Goal: Information Seeking & Learning: Learn about a topic

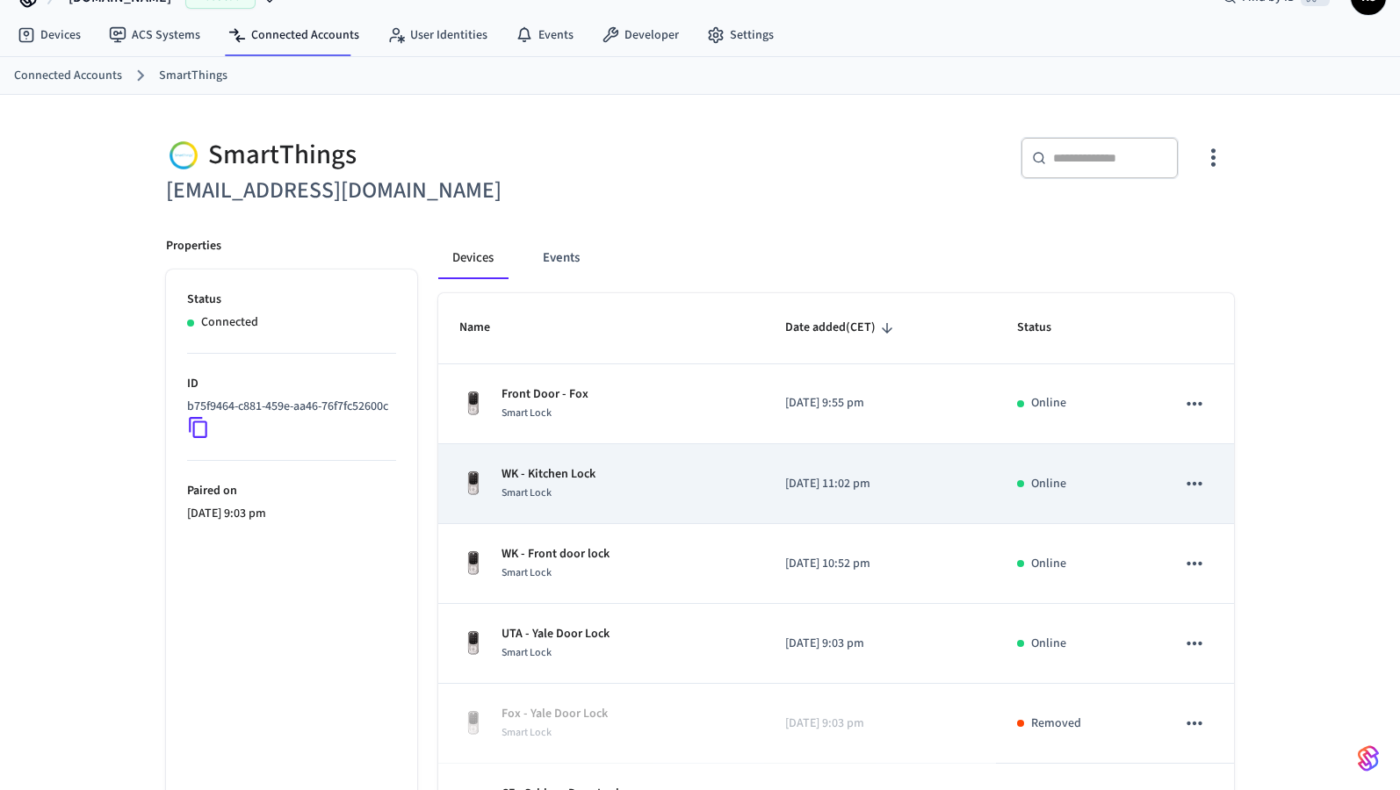
scroll to position [33, 0]
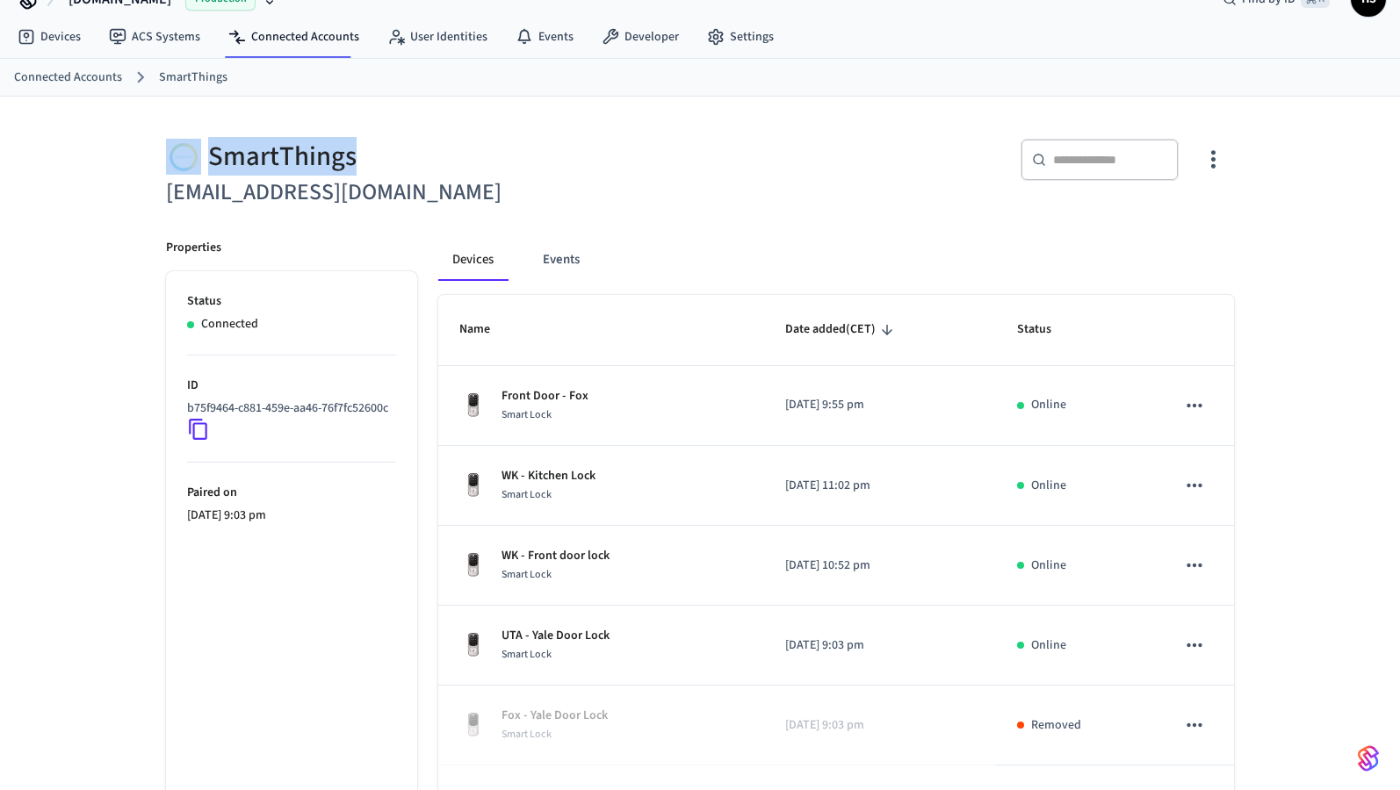
drag, startPoint x: 377, startPoint y: 149, endPoint x: 353, endPoint y: 148, distance: 23.8
click at [353, 152] on div "SmartThings" at bounding box center [427, 157] width 523 height 36
click at [725, 130] on div "​ ​" at bounding box center [961, 164] width 545 height 93
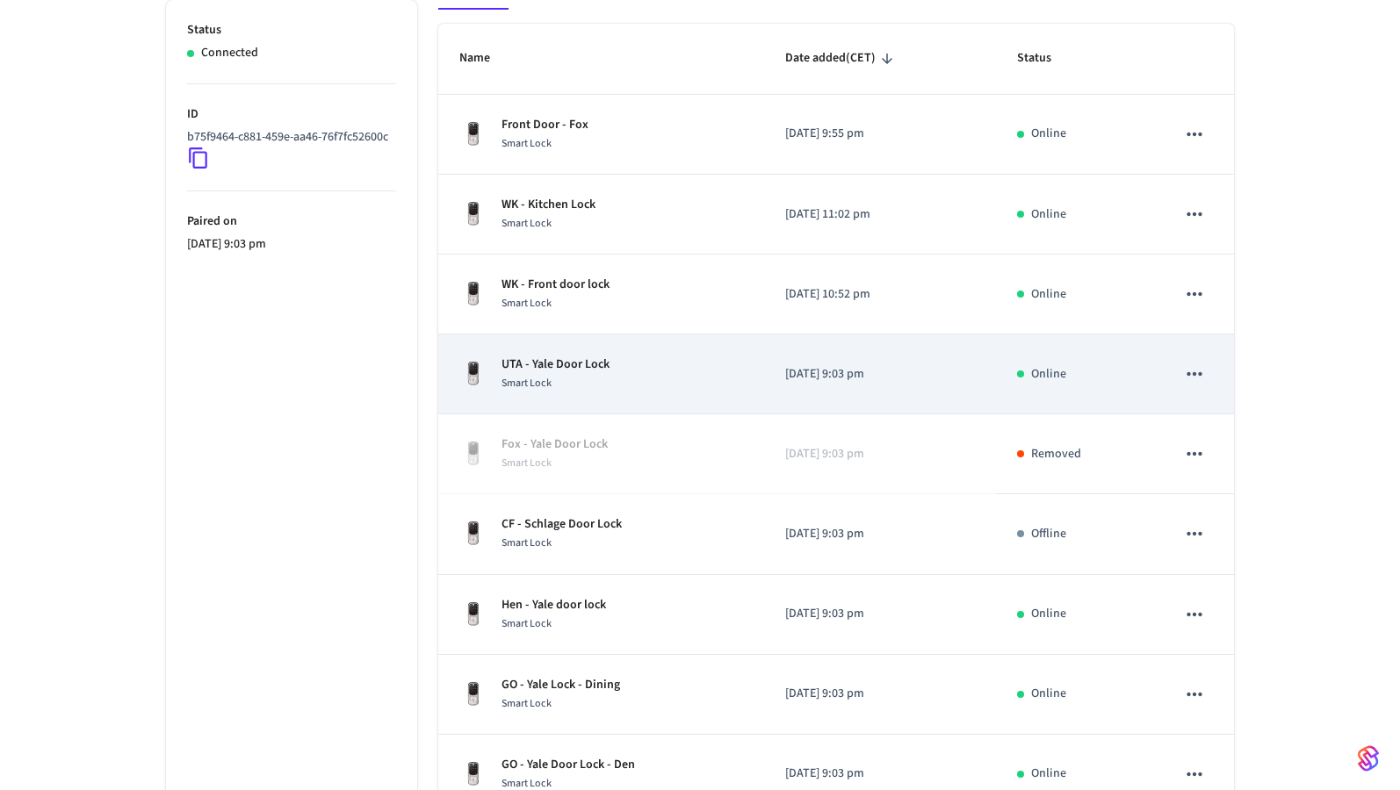
scroll to position [378, 0]
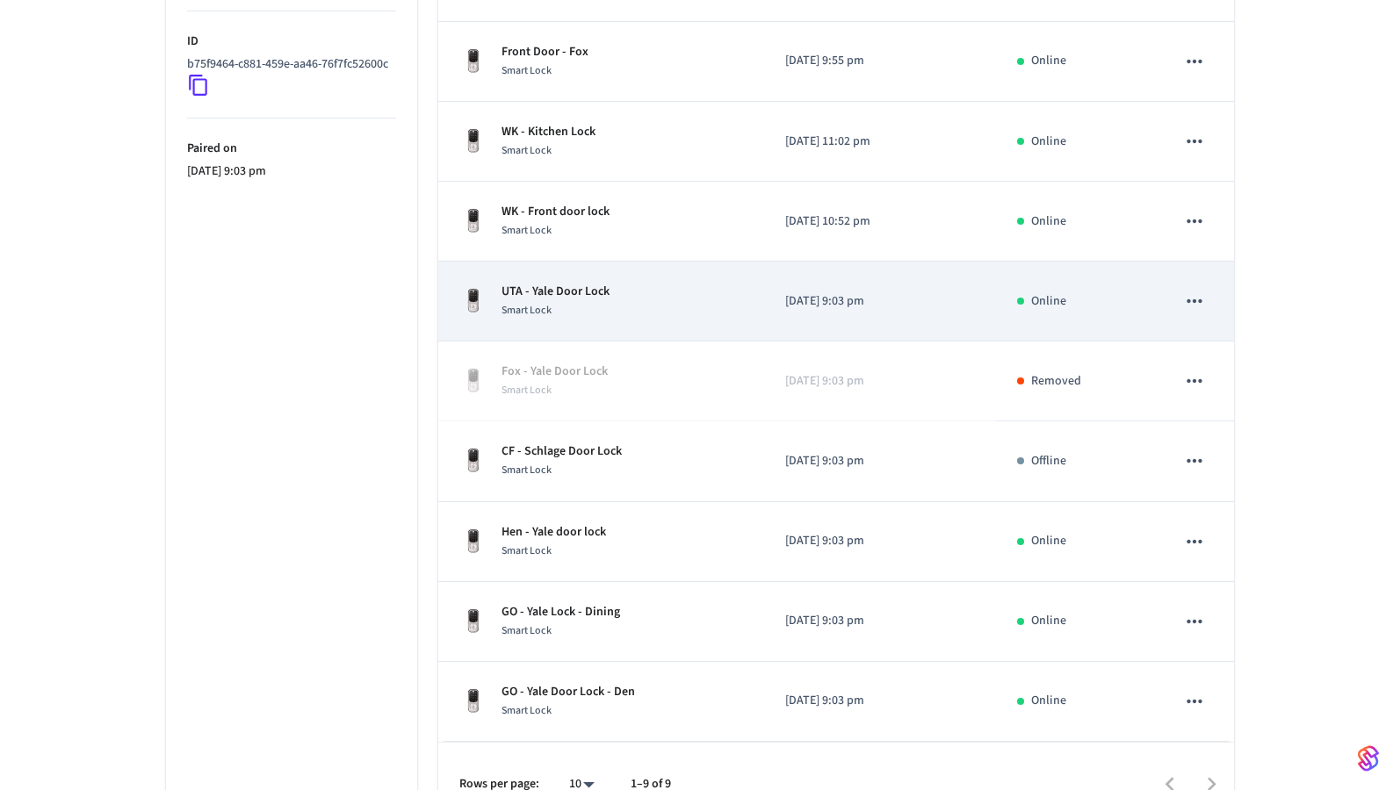
click at [713, 299] on div "UTA - Yale Door Lock Smart Lock" at bounding box center [601, 301] width 284 height 37
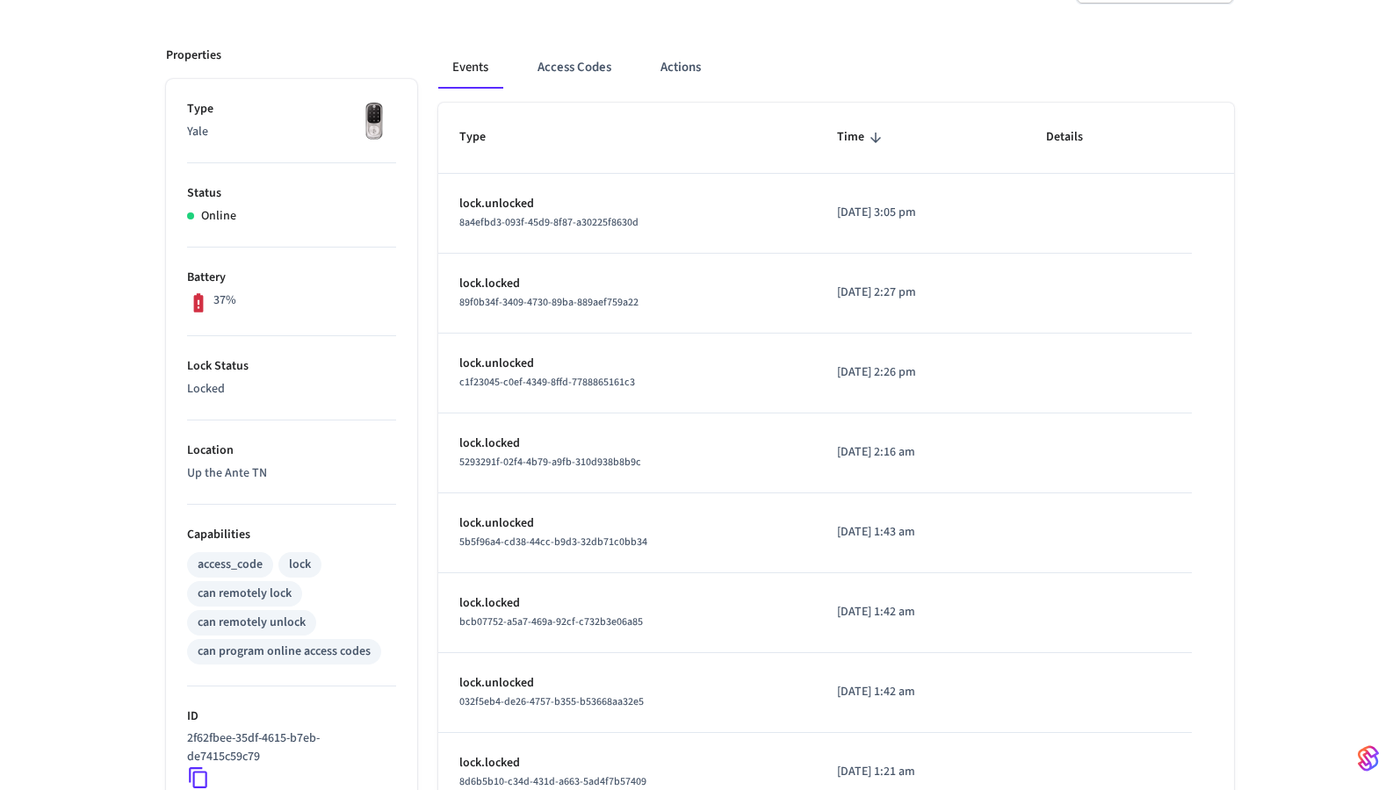
scroll to position [213, 0]
drag, startPoint x: 254, startPoint y: 292, endPoint x: 145, endPoint y: 292, distance: 108.9
click at [145, 292] on div "Properties Type Yale Status Online Battery 37% Lock Status Locked Location Up t…" at bounding box center [281, 538] width 272 height 1032
click at [207, 322] on li "Battery 37%" at bounding box center [291, 288] width 209 height 89
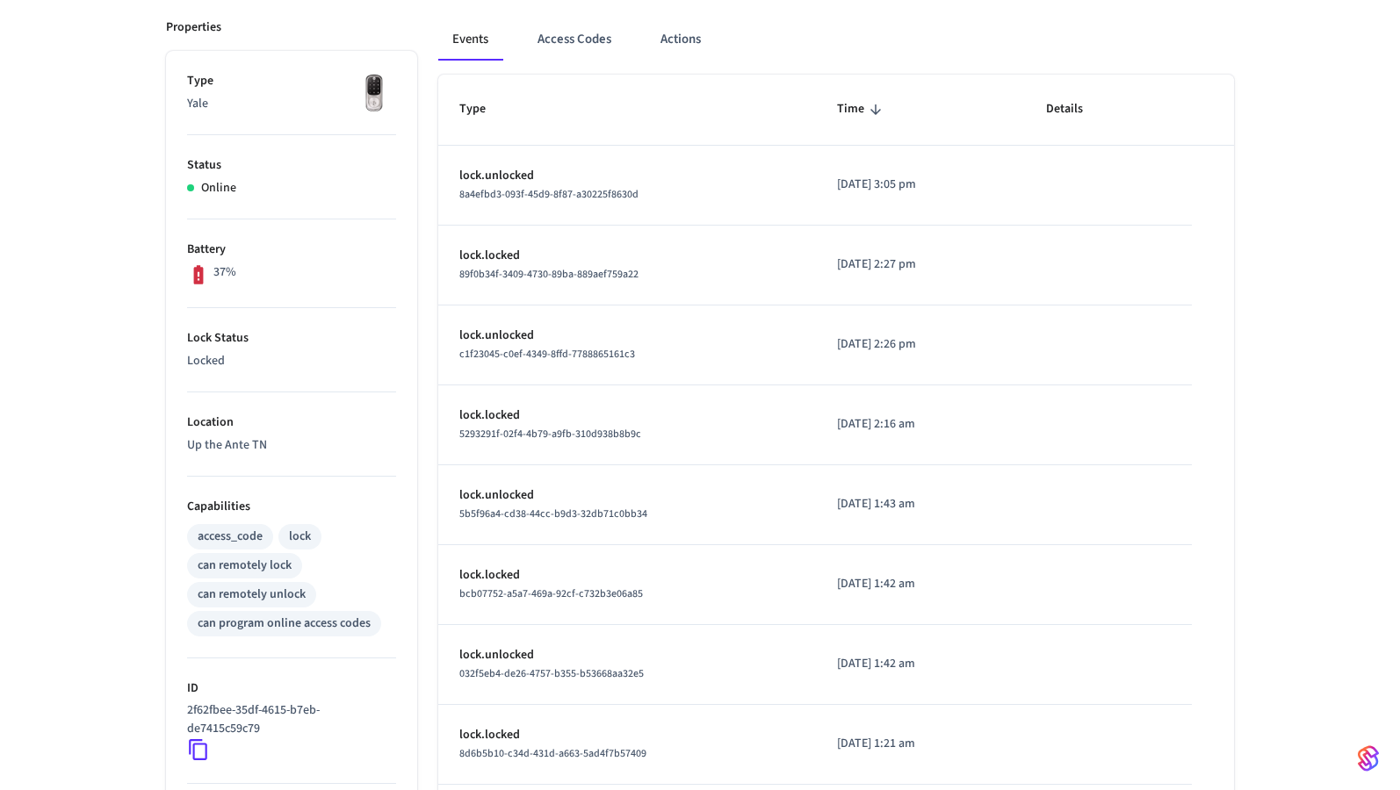
scroll to position [0, 0]
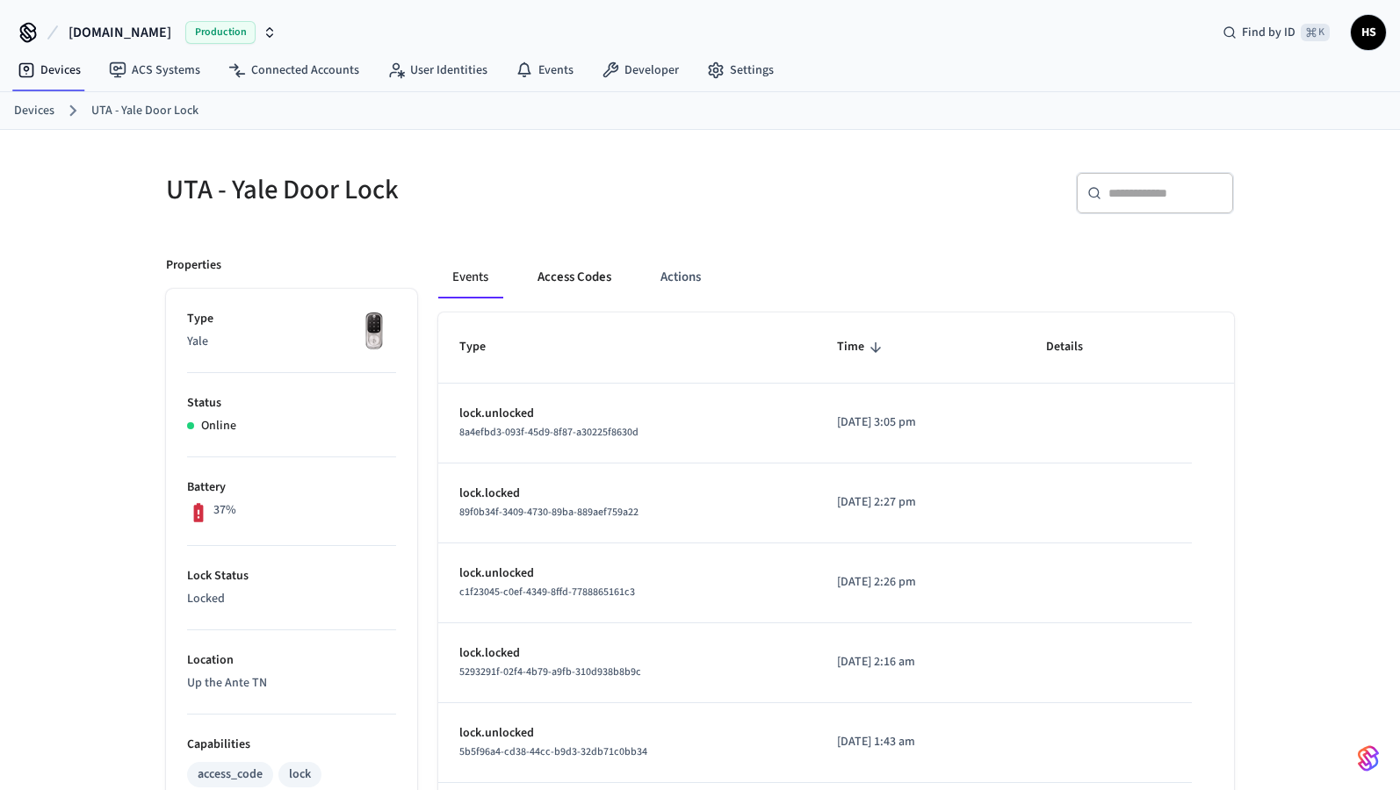
click at [590, 275] on button "Access Codes" at bounding box center [574, 277] width 102 height 42
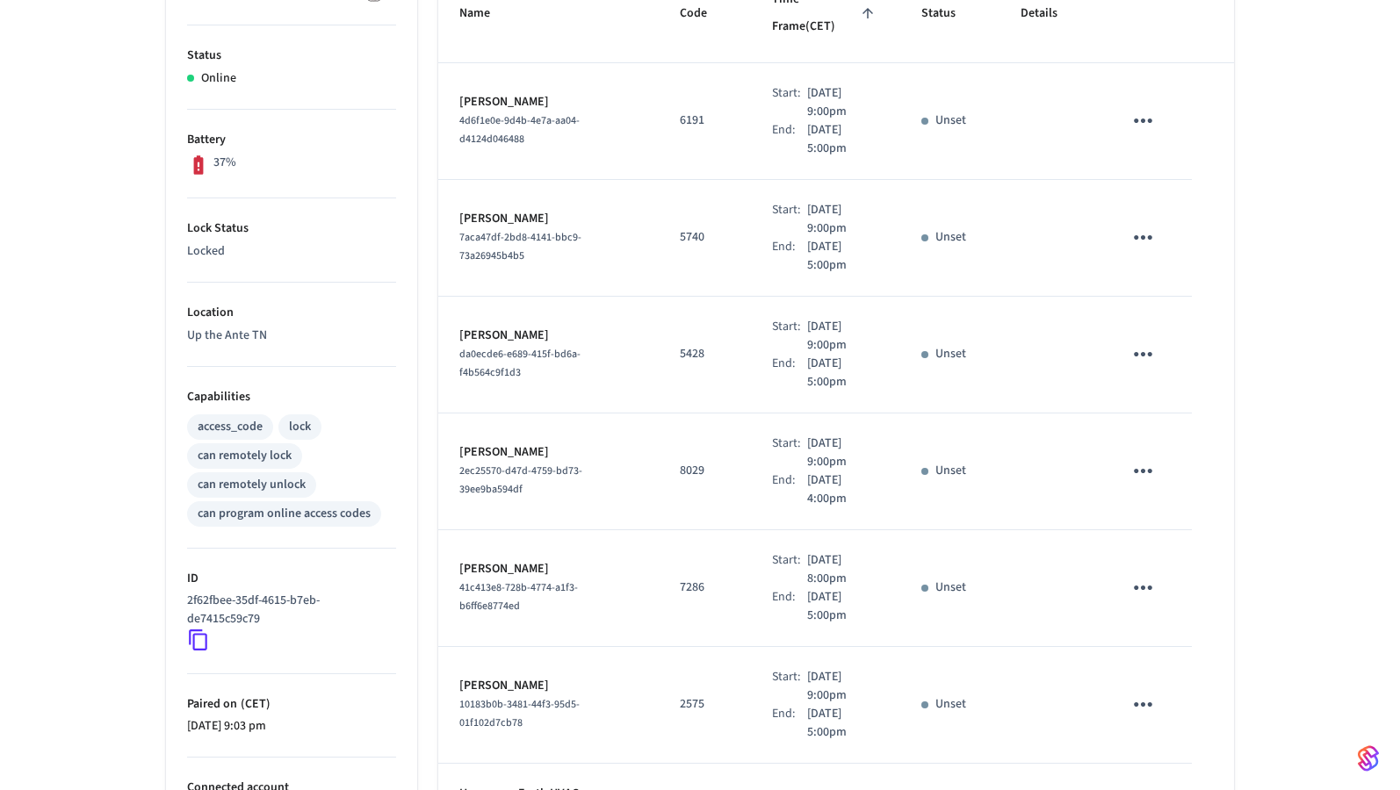
scroll to position [791, 0]
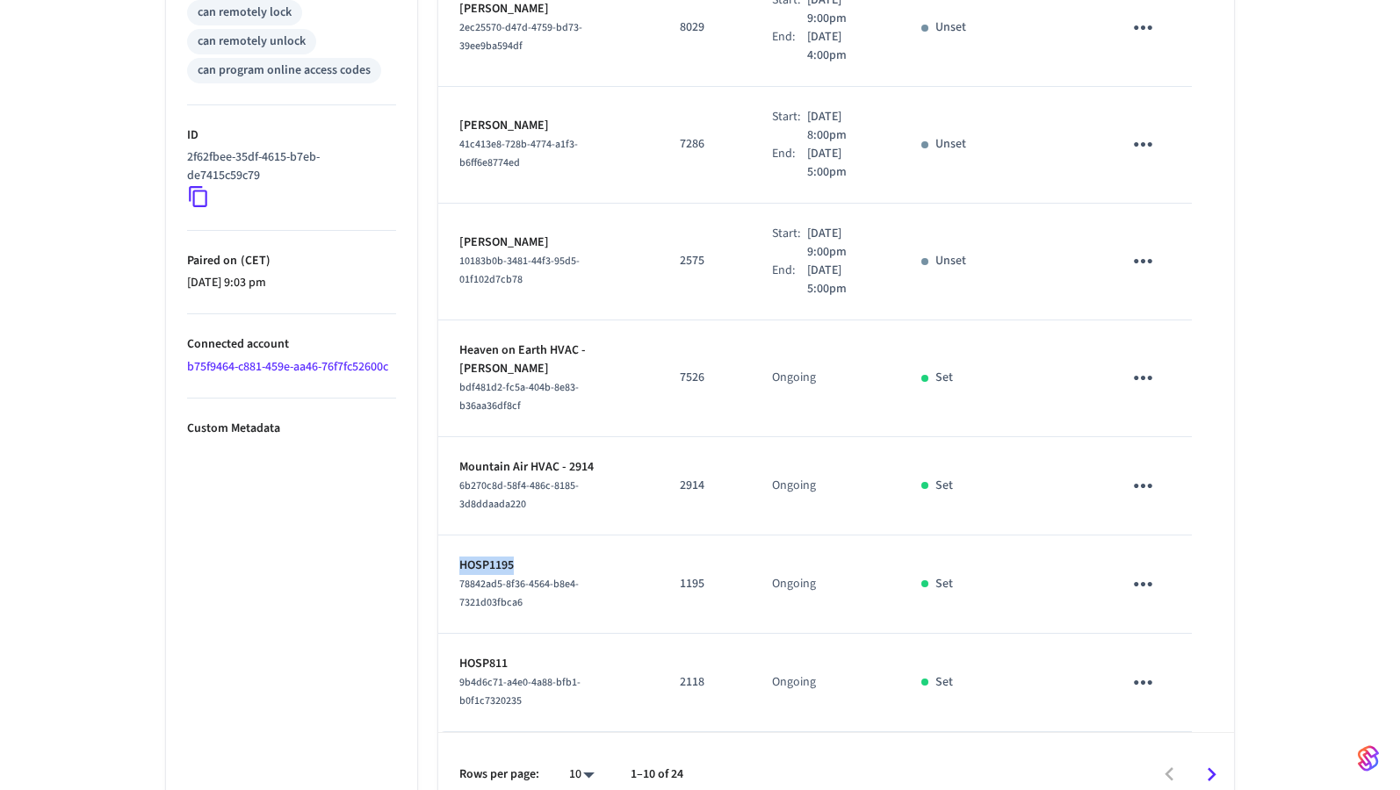
drag, startPoint x: 516, startPoint y: 538, endPoint x: 445, endPoint y: 535, distance: 71.2
click at [444, 536] on td "HOSP1195 78842ad5-8f36-4564-b8e4-7321d03fbca6" at bounding box center [548, 585] width 220 height 98
drag, startPoint x: 507, startPoint y: 638, endPoint x: 458, endPoint y: 637, distance: 49.2
click at [458, 637] on td "HOSP811 9b4d6c71-a4e0-4a88-bfb1-b0f1c7320235" at bounding box center [548, 683] width 220 height 98
click at [586, 634] on td "HOSP811 9b4d6c71-a4e0-4a88-bfb1-b0f1c7320235" at bounding box center [548, 683] width 220 height 98
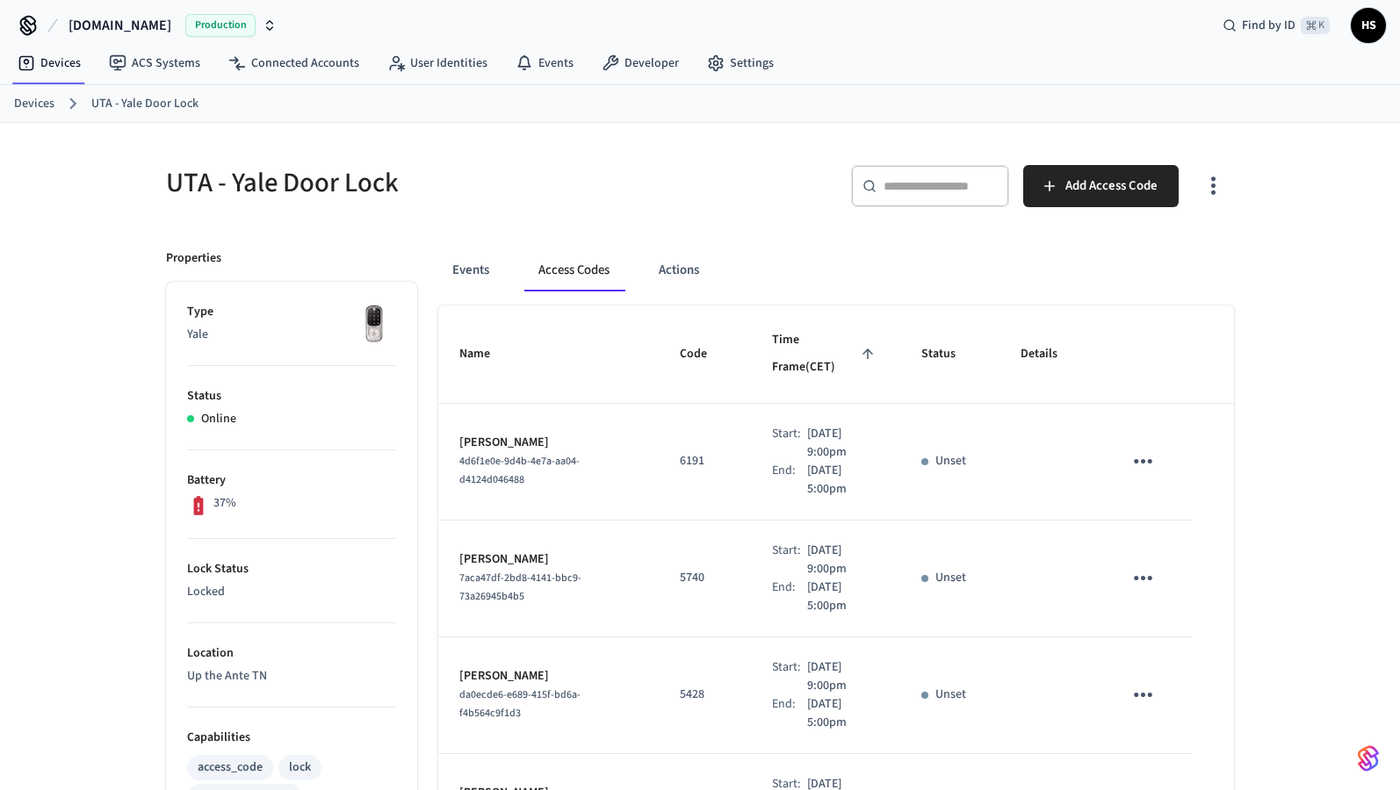
scroll to position [0, 0]
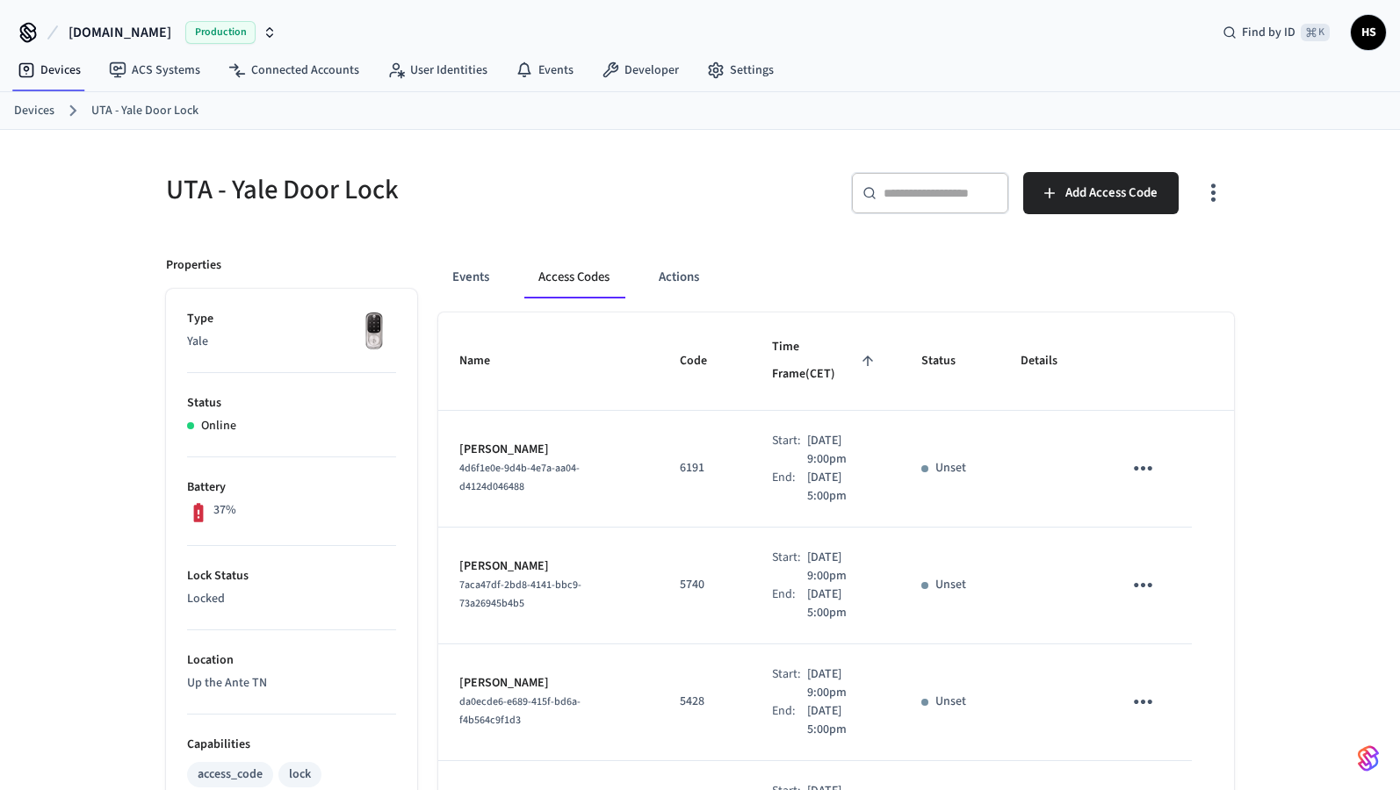
click at [1221, 198] on icon "button" at bounding box center [1213, 192] width 27 height 27
click at [1038, 271] on li "Show unmanaged access codes on device" at bounding box center [1100, 265] width 247 height 47
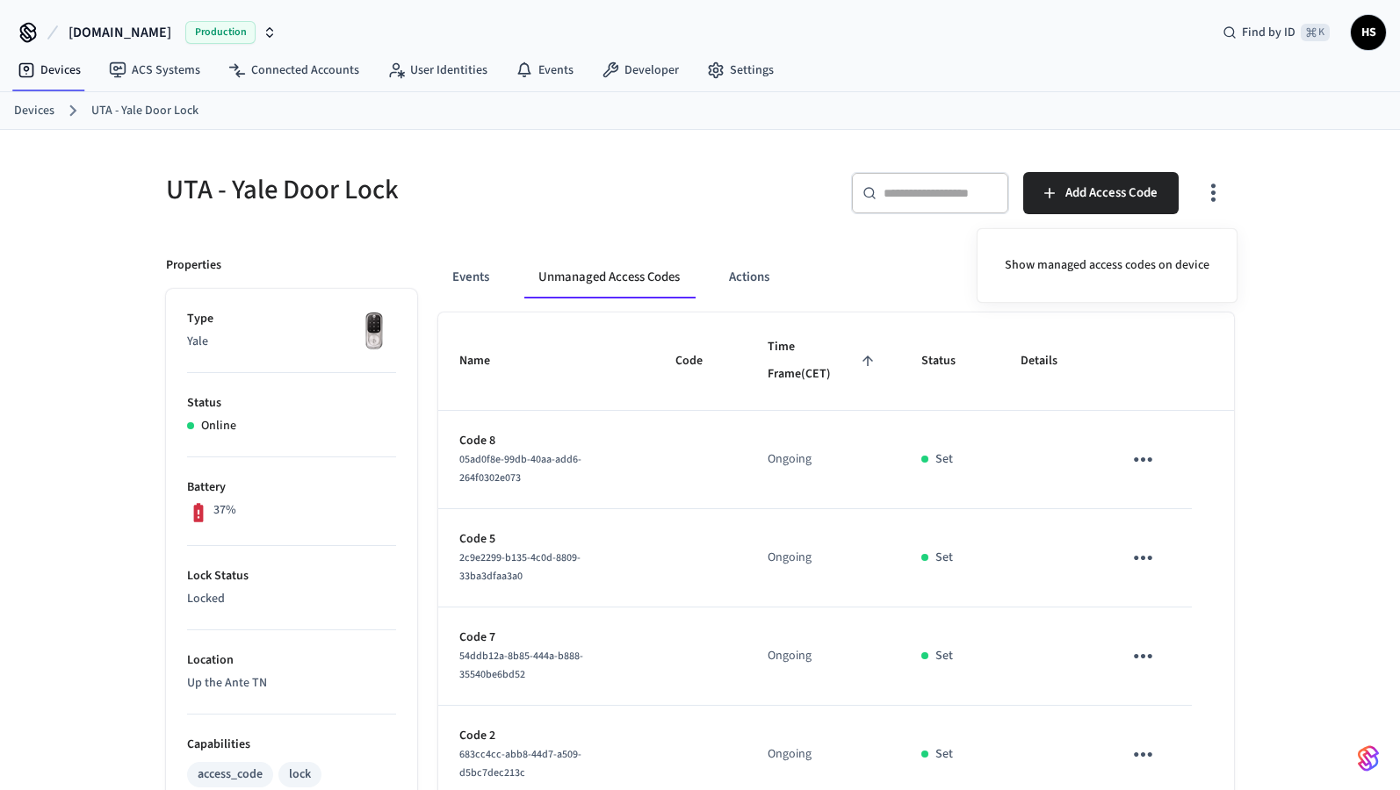
click at [805, 461] on div at bounding box center [700, 395] width 1400 height 790
click at [805, 461] on td "Ongoing" at bounding box center [824, 460] width 154 height 98
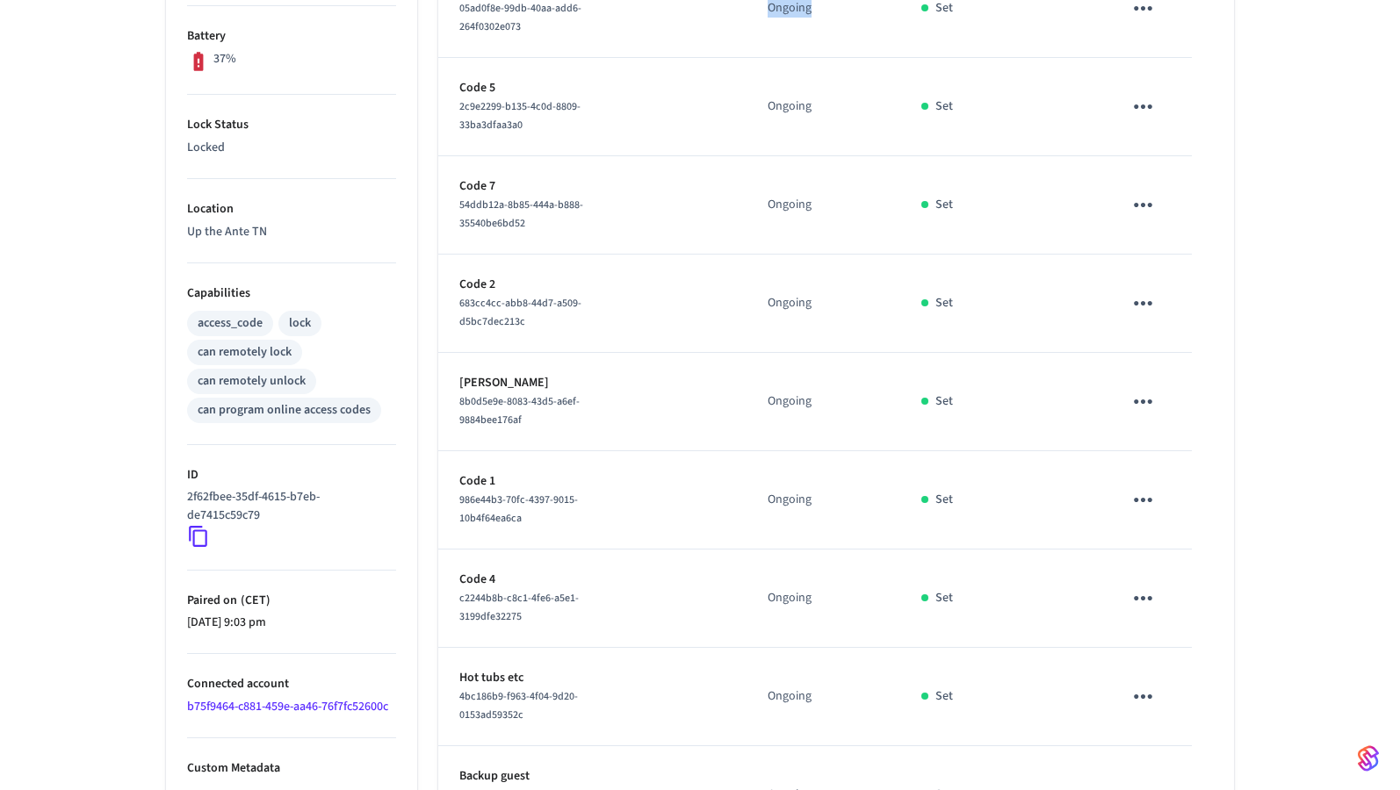
scroll to position [471, 0]
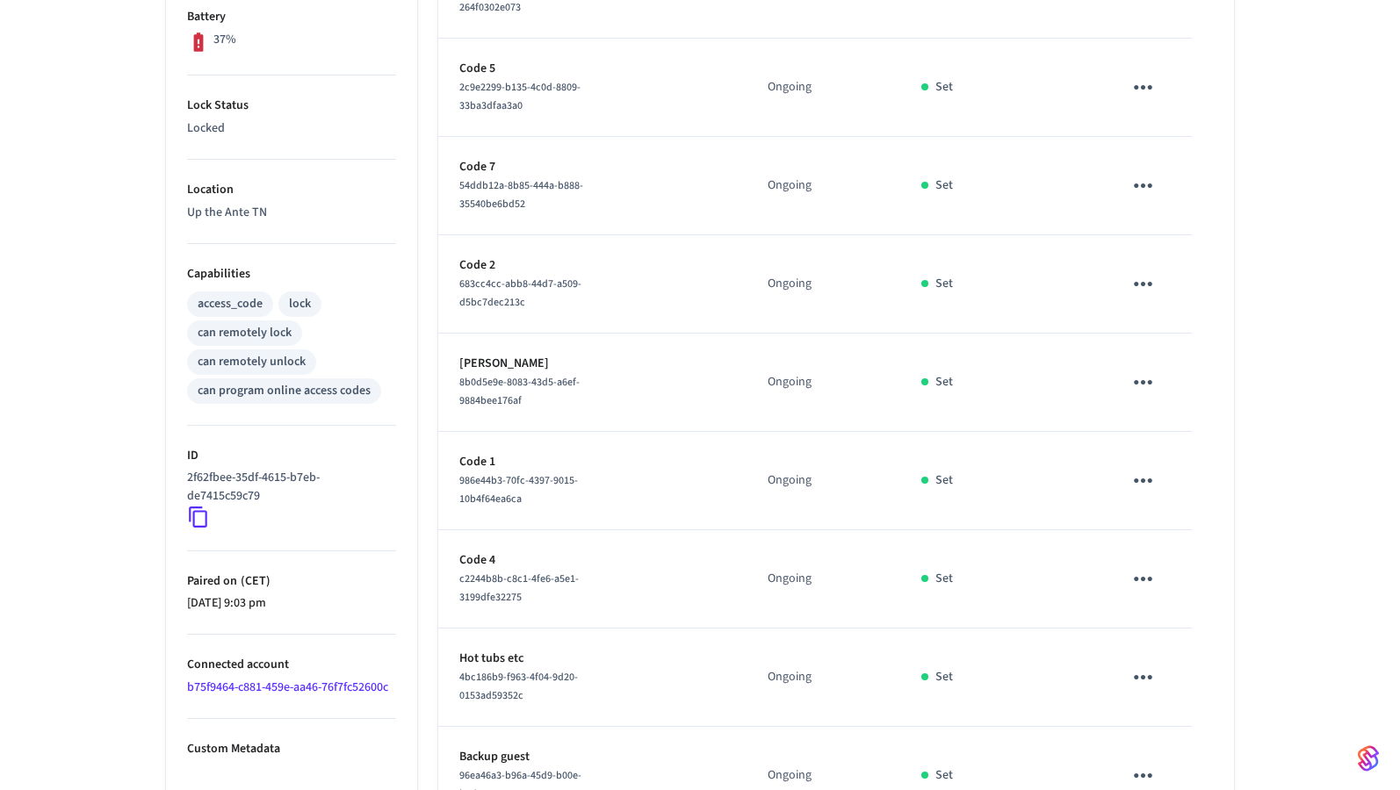
click at [531, 360] on p "[PERSON_NAME]" at bounding box center [546, 364] width 174 height 18
click at [666, 357] on td "sticky table" at bounding box center [700, 383] width 92 height 98
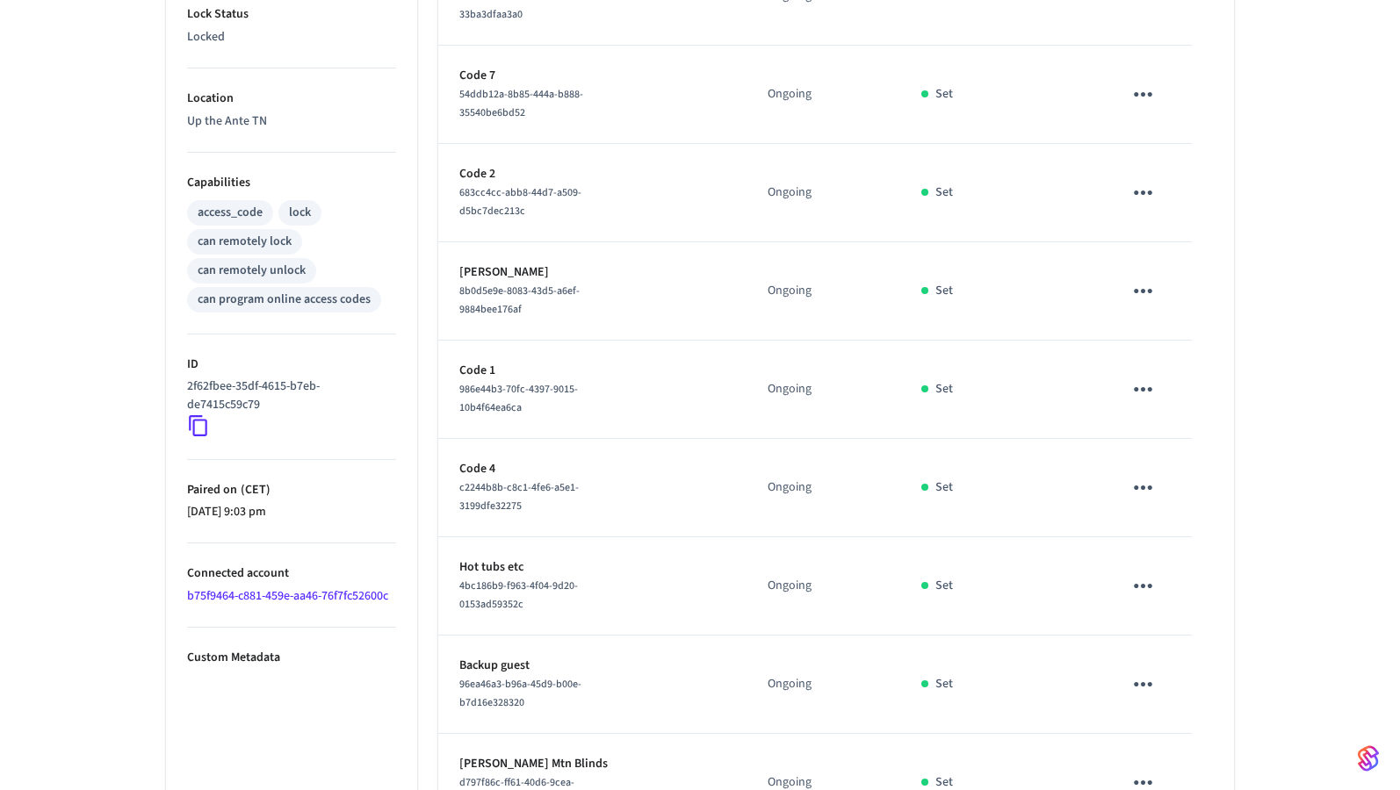
scroll to position [561, 0]
click at [500, 665] on p "Backup guest" at bounding box center [546, 667] width 174 height 18
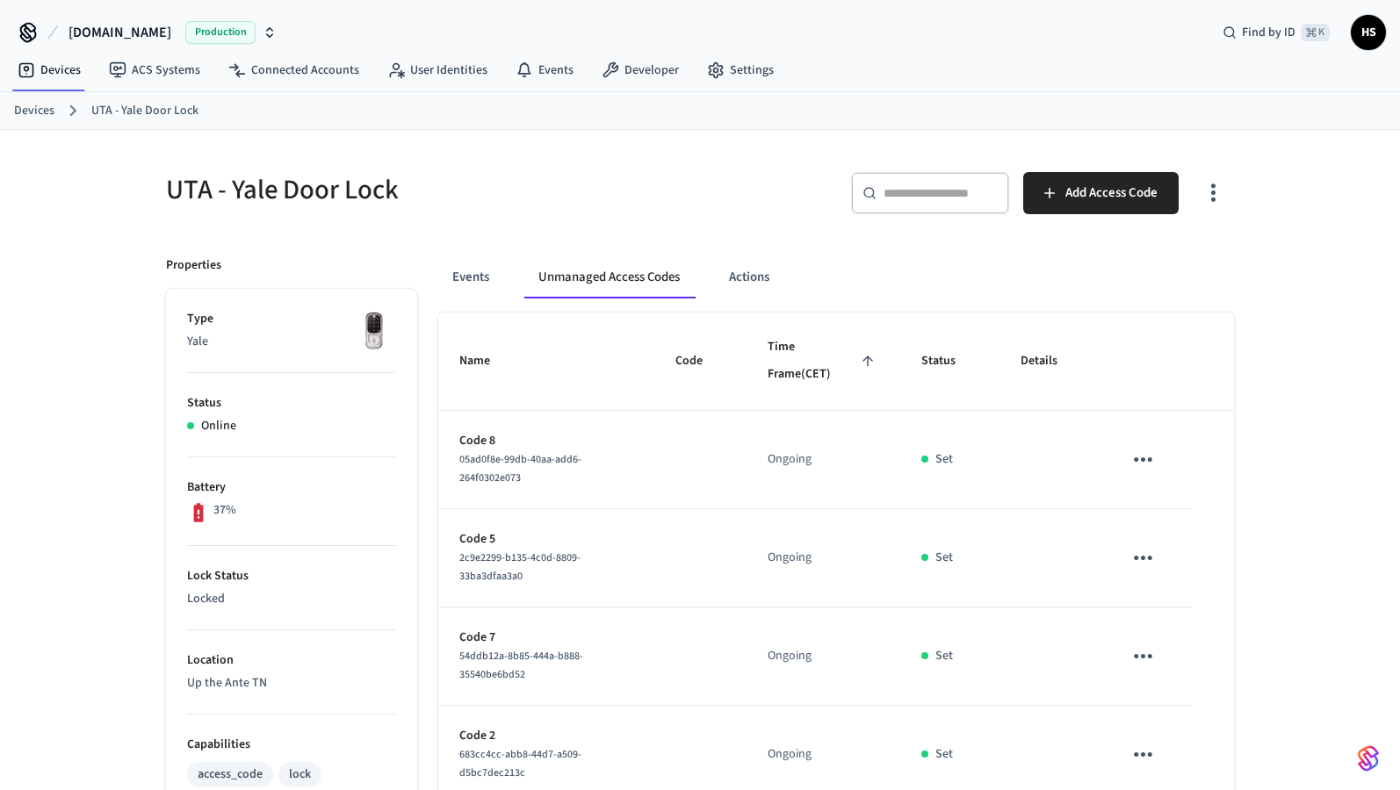
click at [1212, 200] on icon "button" at bounding box center [1213, 193] width 4 height 18
click at [1100, 265] on li "Show managed access codes on device" at bounding box center [1107, 265] width 233 height 47
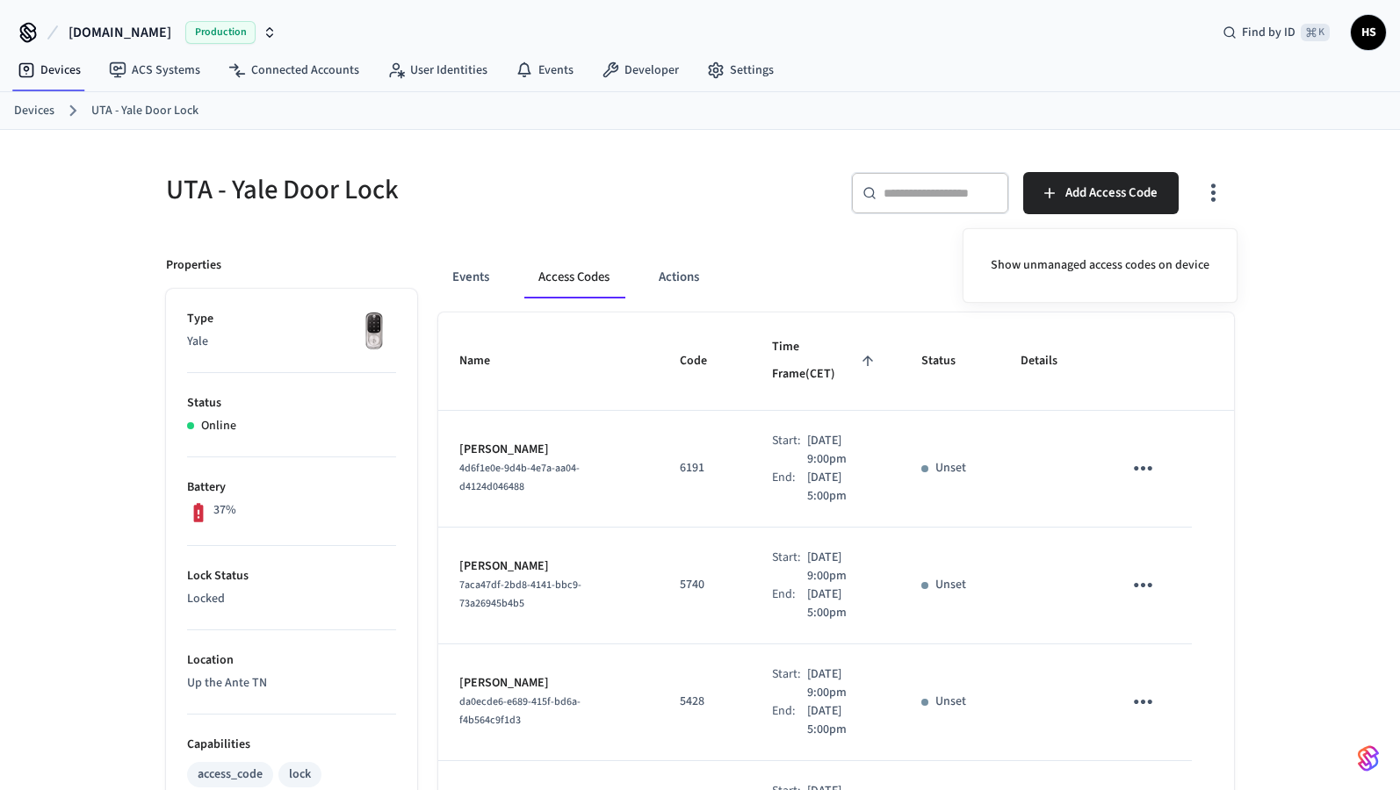
click at [772, 230] on div at bounding box center [700, 395] width 1400 height 790
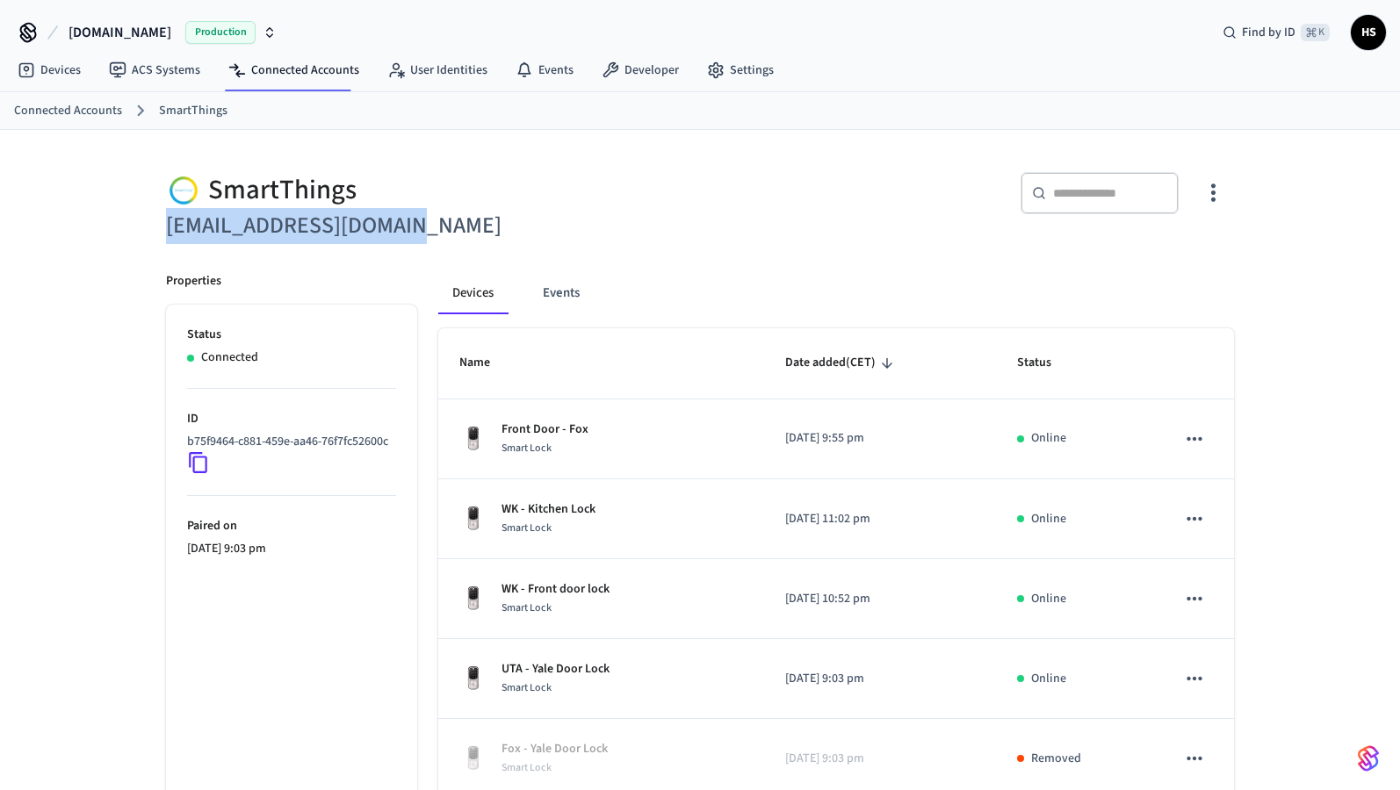
drag, startPoint x: 416, startPoint y: 232, endPoint x: 160, endPoint y: 237, distance: 256.5
click at [160, 237] on div "SmartThings [EMAIL_ADDRESS][DOMAIN_NAME]" at bounding box center [417, 197] width 545 height 93
copy h6 "[EMAIL_ADDRESS][DOMAIN_NAME]"
click at [200, 474] on icon at bounding box center [198, 462] width 23 height 23
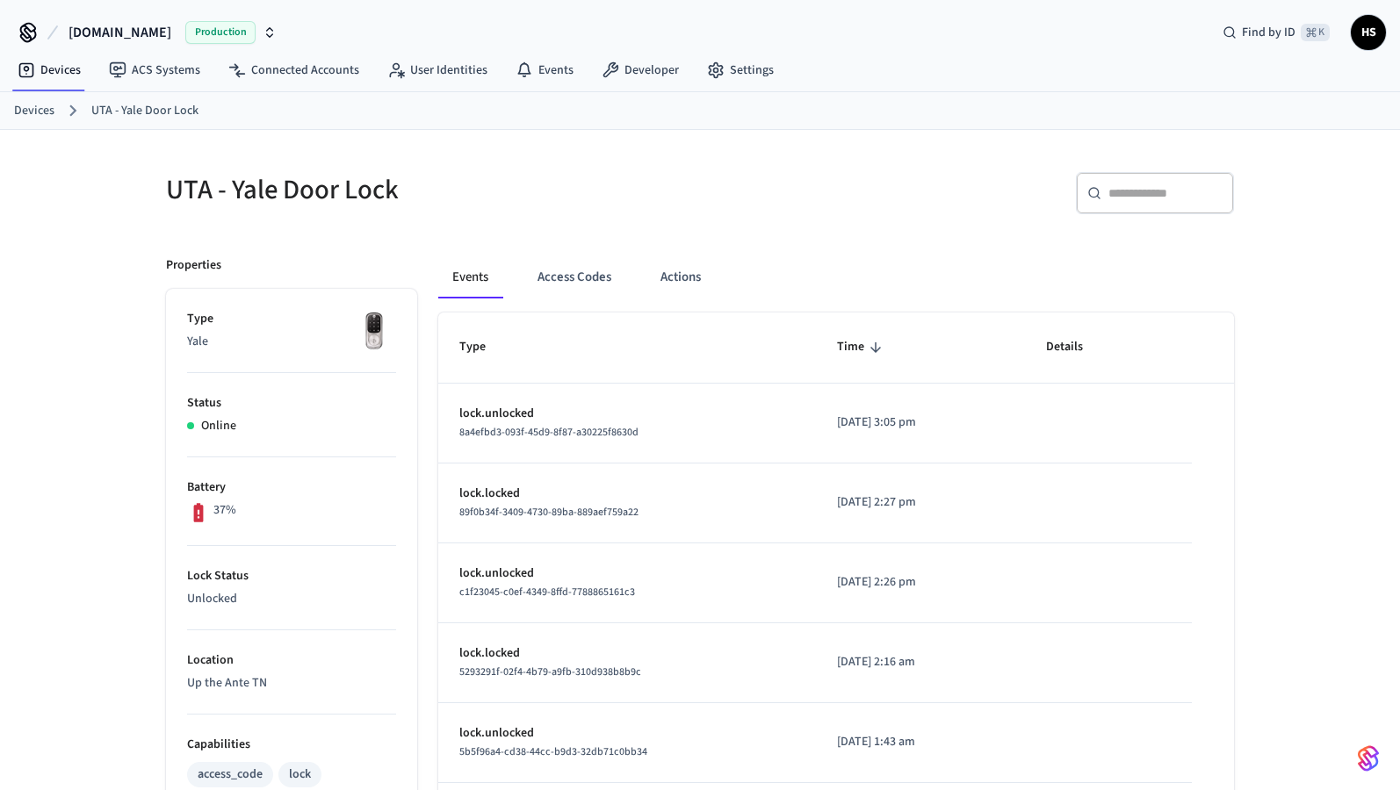
click at [217, 183] on h5 "UTA - Yale Door Lock" at bounding box center [427, 190] width 523 height 36
